Goal: Complete application form: Complete application form

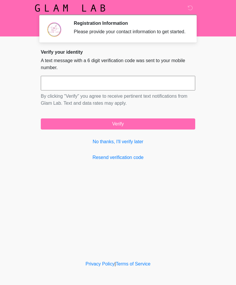
click at [79, 87] on input "text" at bounding box center [118, 83] width 155 height 15
type input "******"
click at [134, 129] on button "Verify" at bounding box center [118, 123] width 155 height 11
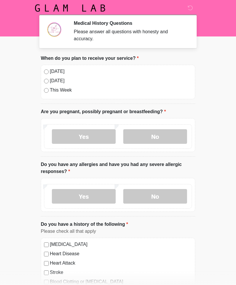
click at [159, 137] on label "No" at bounding box center [155, 136] width 64 height 15
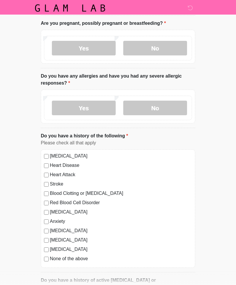
scroll to position [92, 0]
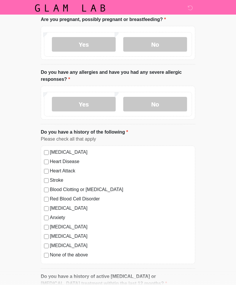
click at [163, 103] on label "No" at bounding box center [155, 104] width 64 height 15
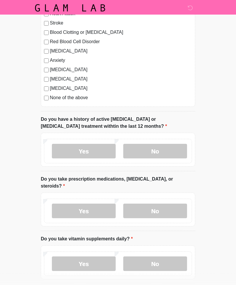
scroll to position [249, 0]
click at [160, 151] on label "No" at bounding box center [155, 151] width 64 height 15
click at [92, 204] on label "Yes" at bounding box center [84, 211] width 64 height 15
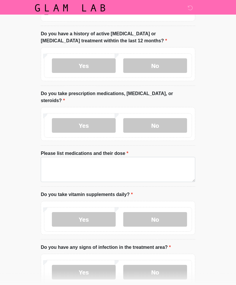
scroll to position [337, 0]
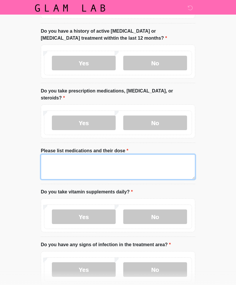
click at [56, 154] on textarea "Please list medications and their dose" at bounding box center [118, 166] width 155 height 25
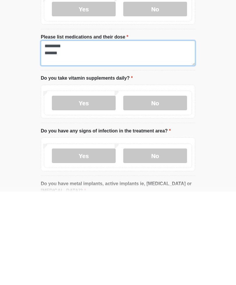
scroll to position [358, 0]
type textarea "********* *******"
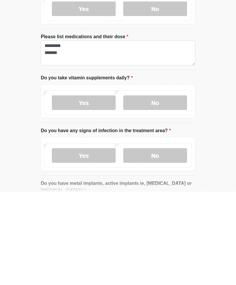
click at [98, 189] on label "Yes" at bounding box center [84, 196] width 64 height 15
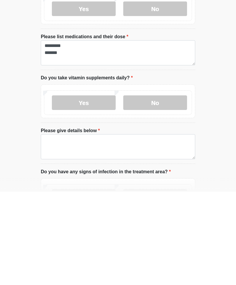
scroll to position [451, 0]
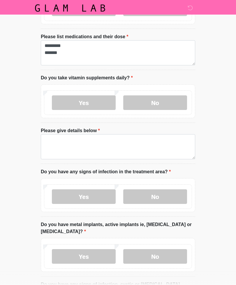
click at [159, 95] on label "No" at bounding box center [155, 102] width 64 height 15
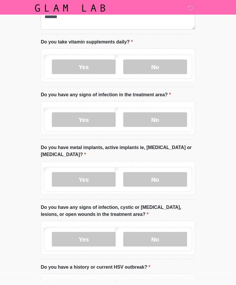
scroll to position [489, 0]
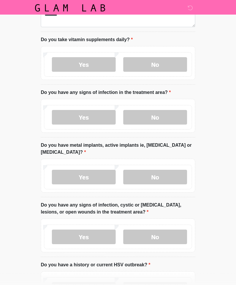
click at [158, 111] on label "No" at bounding box center [155, 117] width 64 height 15
click at [89, 170] on label "Yes" at bounding box center [84, 177] width 64 height 15
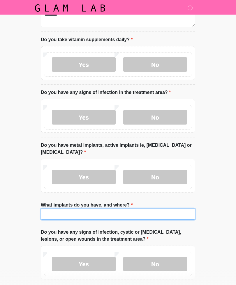
click at [62, 209] on input "What implants do you have, and where?" at bounding box center [118, 214] width 155 height 11
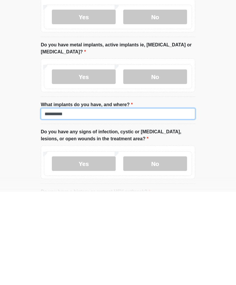
type input "**********"
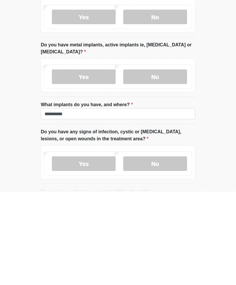
click at [153, 250] on label "No" at bounding box center [155, 257] width 64 height 15
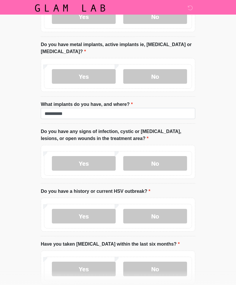
click at [162, 209] on label "No" at bounding box center [155, 216] width 64 height 15
click at [162, 262] on label "No" at bounding box center [155, 269] width 64 height 15
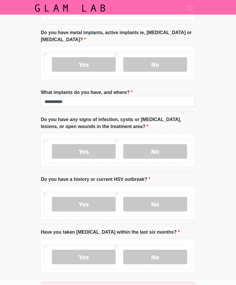
scroll to position [614, 0]
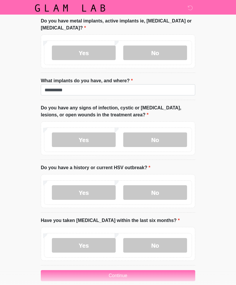
click at [123, 270] on button "Continue" at bounding box center [118, 275] width 155 height 11
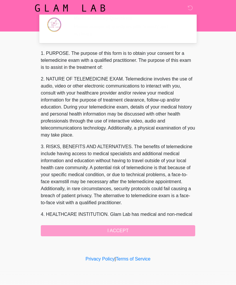
scroll to position [0, 0]
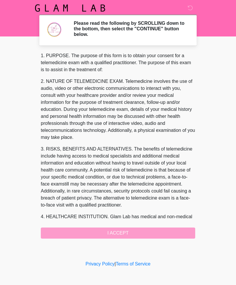
click at [127, 234] on div "1. PURPOSE. The purpose of this form is to obtain your consent for a telemedici…" at bounding box center [118, 145] width 155 height 186
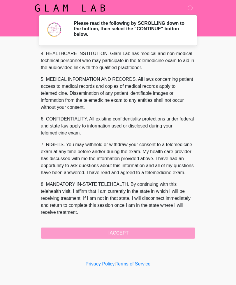
scroll to position [170, 0]
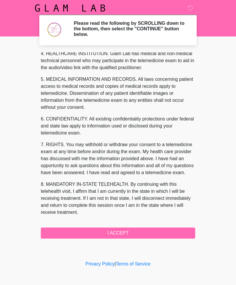
click at [126, 236] on button "I ACCEPT" at bounding box center [118, 232] width 155 height 11
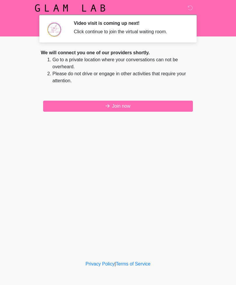
click at [127, 105] on button "Join now" at bounding box center [118, 106] width 150 height 11
